Goal: Information Seeking & Learning: Learn about a topic

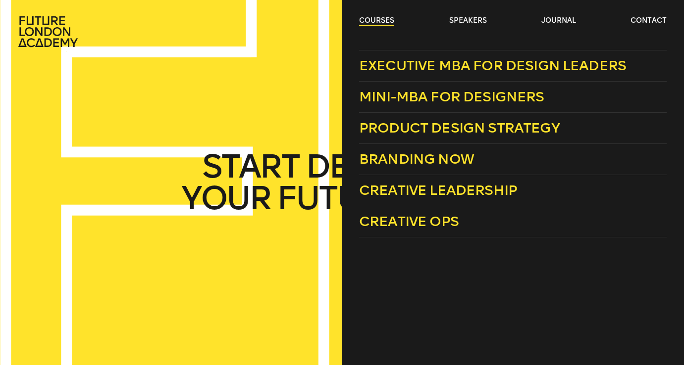
click at [373, 22] on link "courses" at bounding box center [376, 21] width 35 height 10
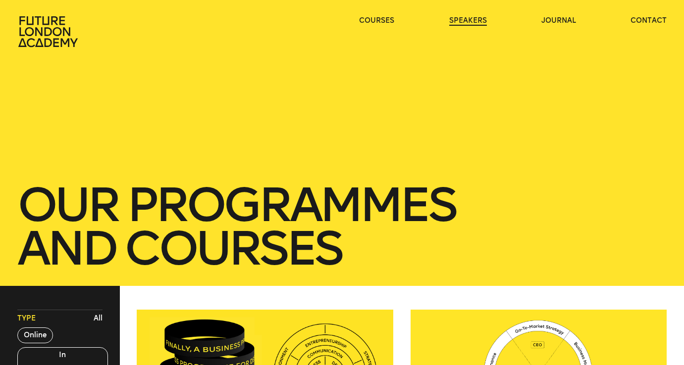
click at [466, 21] on link "speakers" at bounding box center [468, 21] width 38 height 10
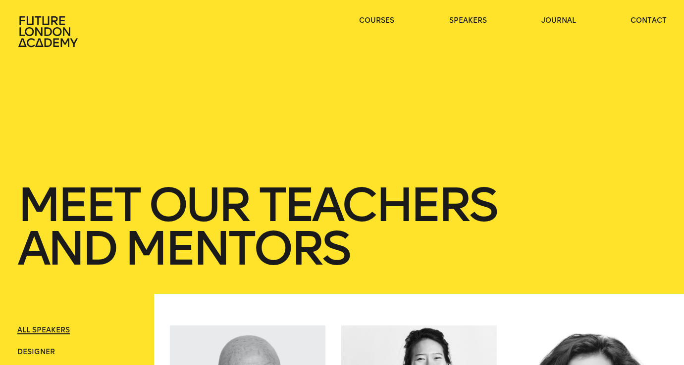
click at [26, 34] on icon at bounding box center [47, 31] width 59 height 31
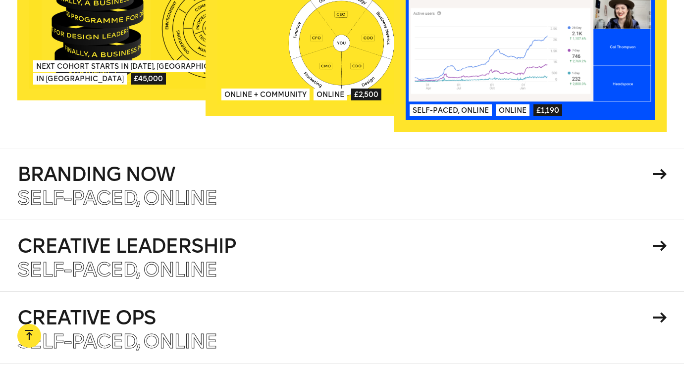
scroll to position [1597, 0]
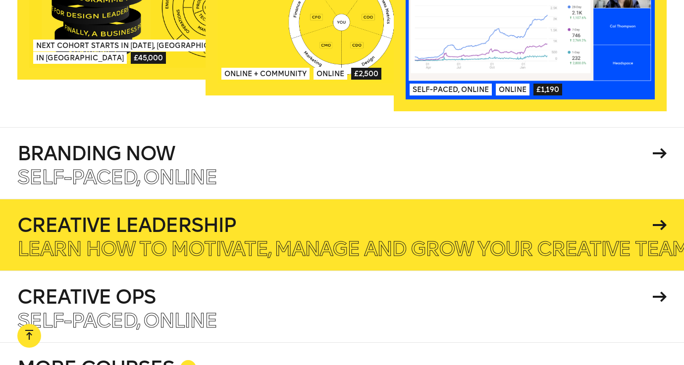
click at [302, 239] on p "Learn how to motivate, manage and grow your creative team." at bounding box center [354, 249] width 675 height 20
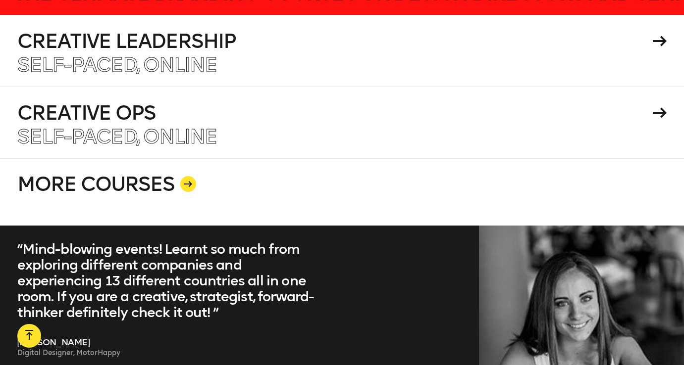
scroll to position [1820, 0]
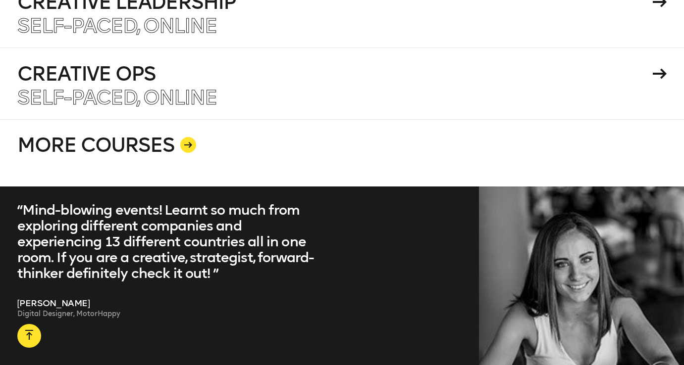
click at [144, 154] on link "MORE COURSES" at bounding box center [342, 152] width 650 height 67
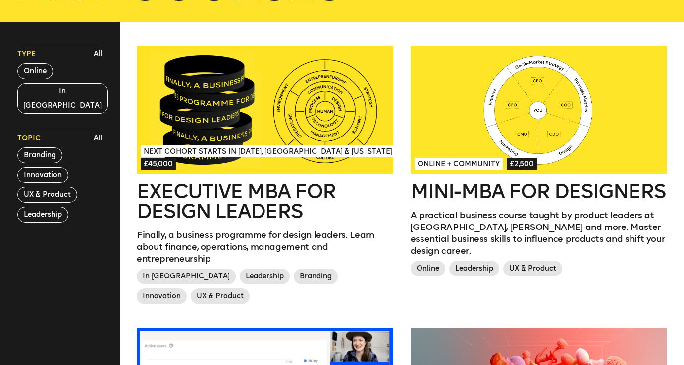
scroll to position [94, 0]
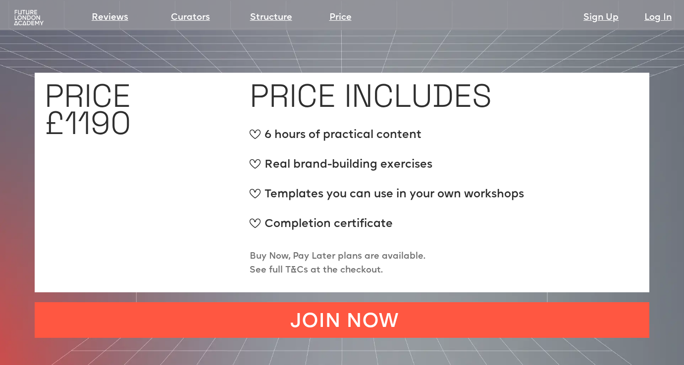
scroll to position [3859, 0]
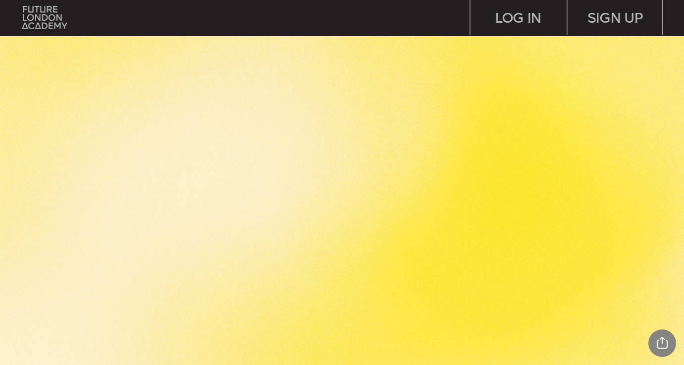
scroll to position [3076, 0]
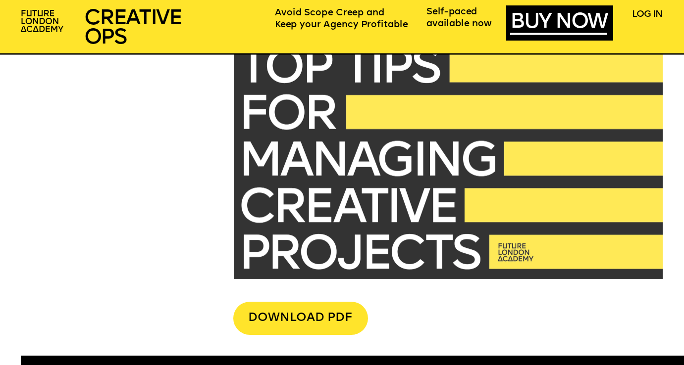
scroll to position [2330, 0]
click at [425, 114] on img at bounding box center [448, 158] width 429 height 241
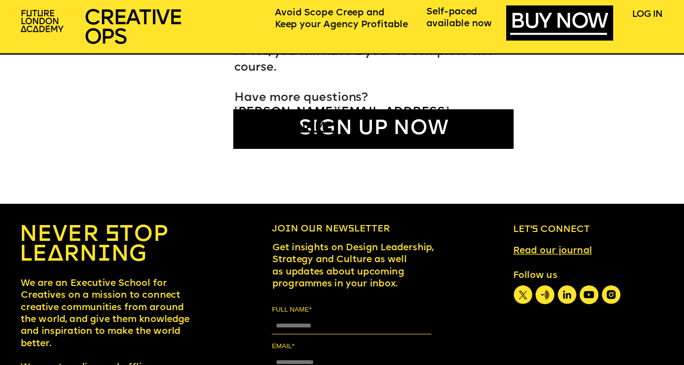
scroll to position [5659, 0]
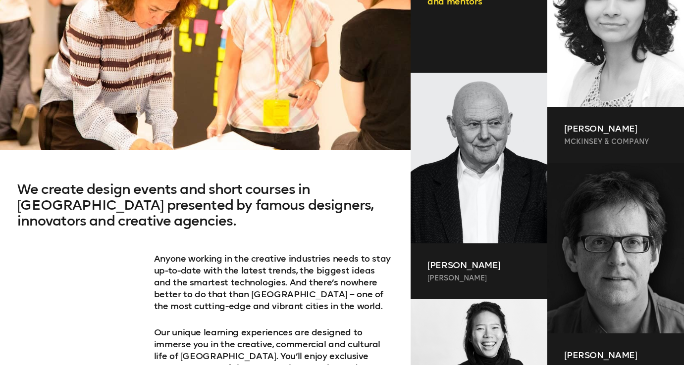
scroll to position [354, 0]
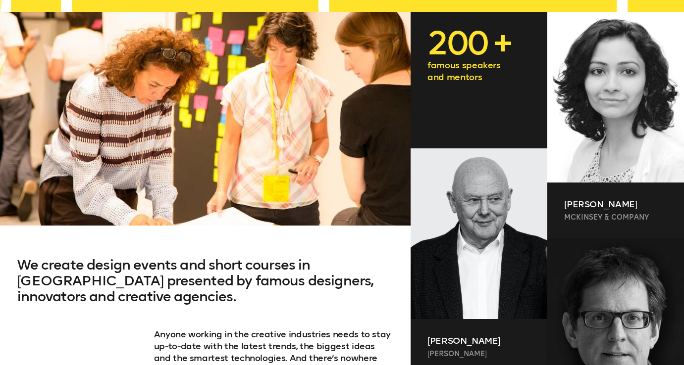
click at [464, 67] on p "famous speakers and mentors" at bounding box center [478, 71] width 103 height 24
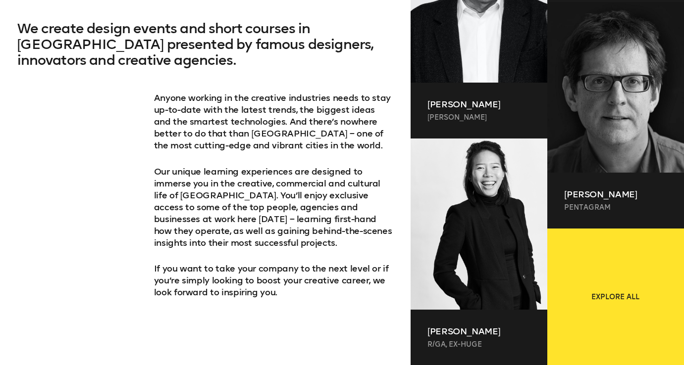
scroll to position [626, 0]
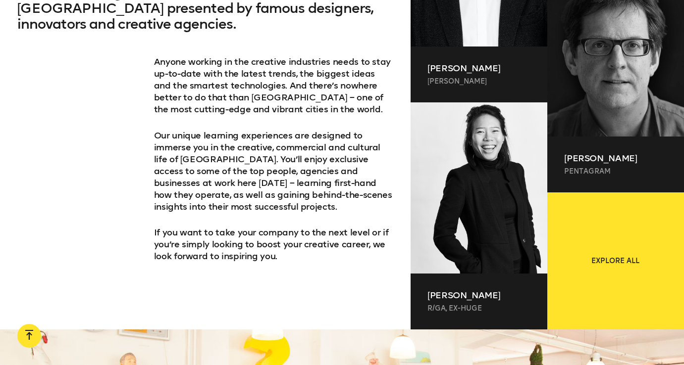
drag, startPoint x: 589, startPoint y: 261, endPoint x: 319, endPoint y: 0, distance: 375.5
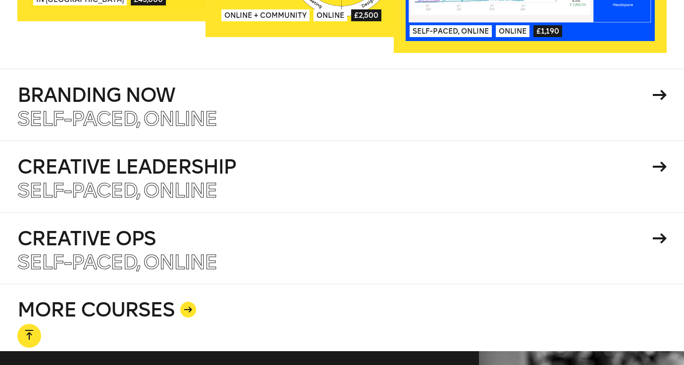
scroll to position [1697, 0]
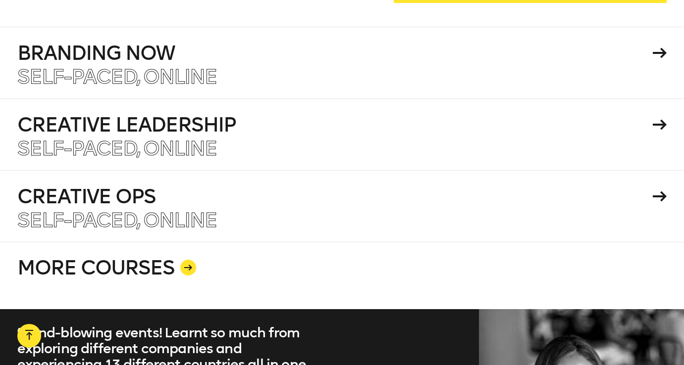
drag, startPoint x: 354, startPoint y: 221, endPoint x: 470, endPoint y: 3, distance: 247.0
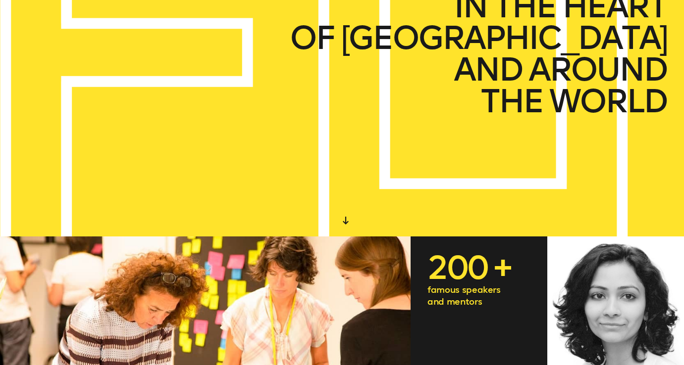
scroll to position [0, 0]
